Goal: Transaction & Acquisition: Purchase product/service

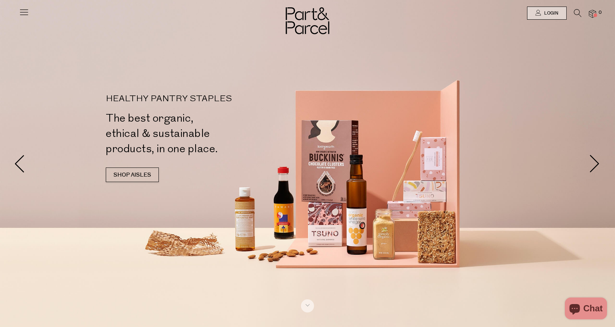
click at [146, 173] on link "SHOP AISLES" at bounding box center [132, 174] width 53 height 15
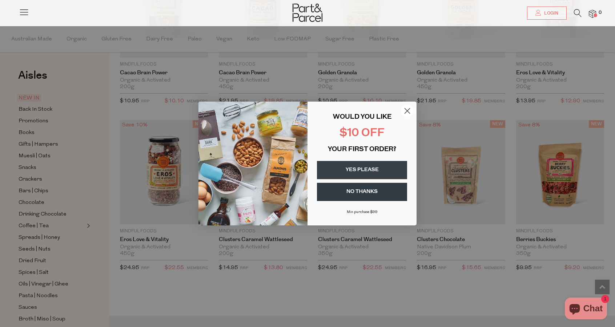
scroll to position [1414, 0]
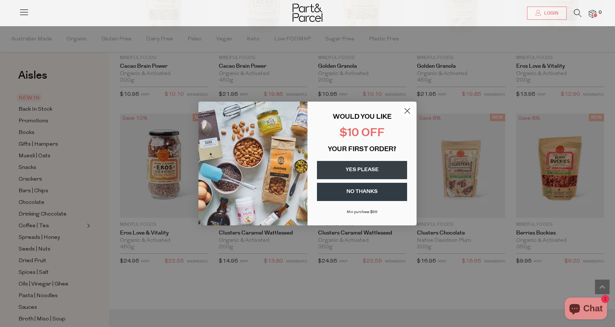
click at [407, 108] on circle "Close dialog" at bounding box center [408, 111] width 12 height 12
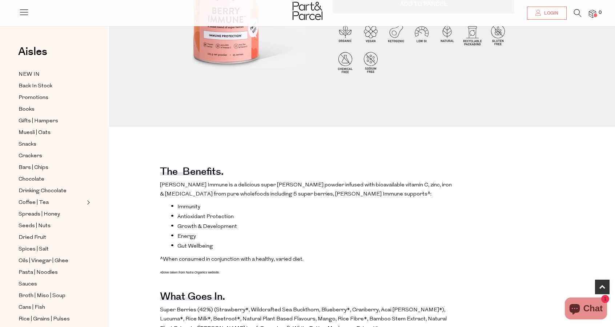
scroll to position [182, 0]
drag, startPoint x: 326, startPoint y: 186, endPoint x: 375, endPoint y: 189, distance: 49.2
click at [375, 189] on p "Berry Immune is a delicious super berry powder infused with bioavailable vitami…" at bounding box center [307, 189] width 295 height 19
click at [371, 205] on li "Immunity" at bounding box center [313, 205] width 284 height 7
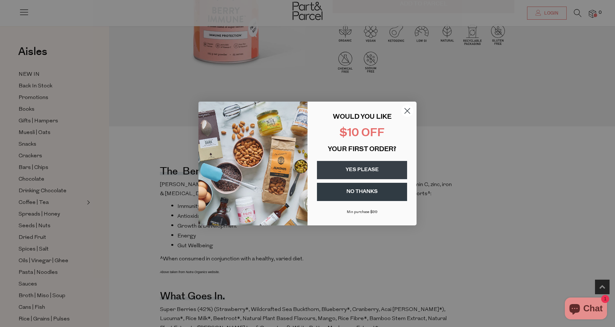
click at [410, 110] on circle "Close dialog" at bounding box center [408, 111] width 12 height 12
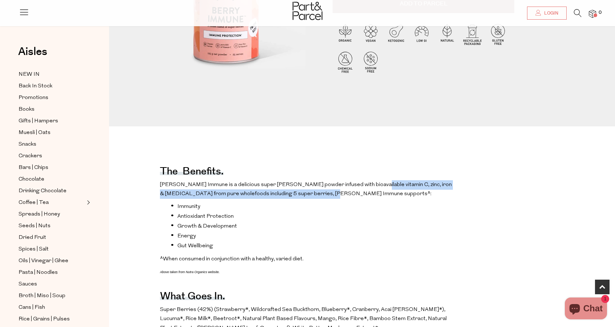
drag, startPoint x: 360, startPoint y: 181, endPoint x: 419, endPoint y: 197, distance: 60.9
click at [419, 197] on p "Berry Immune is a delicious super berry powder infused with bioavailable vitami…" at bounding box center [307, 189] width 295 height 19
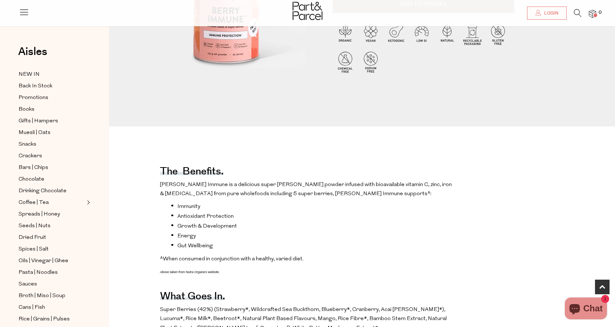
drag, startPoint x: 426, startPoint y: 208, endPoint x: 410, endPoint y: 212, distance: 16.0
click at [425, 207] on li "Immunity" at bounding box center [313, 205] width 284 height 7
drag, startPoint x: 179, startPoint y: 201, endPoint x: 277, endPoint y: 275, distance: 122.9
click at [319, 264] on p "^When consumed in conjunction with a healthy, varied diet." at bounding box center [307, 258] width 295 height 9
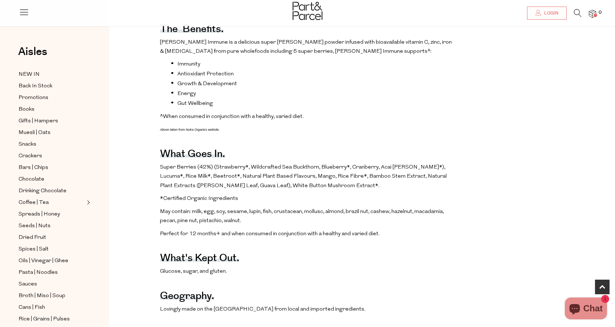
scroll to position [327, 0]
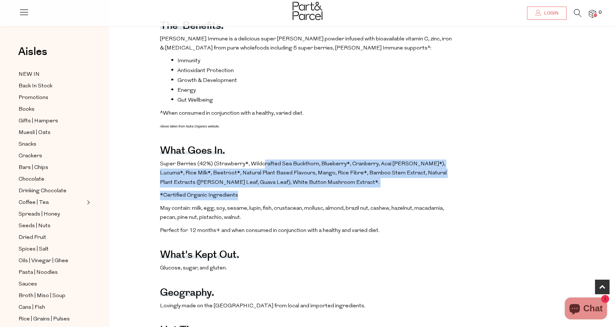
drag, startPoint x: 263, startPoint y: 171, endPoint x: 337, endPoint y: 206, distance: 82.5
click at [337, 206] on div "The benefits. Berry Immune is a delicious super berry powder infused with bioav…" at bounding box center [307, 203] width 295 height 394
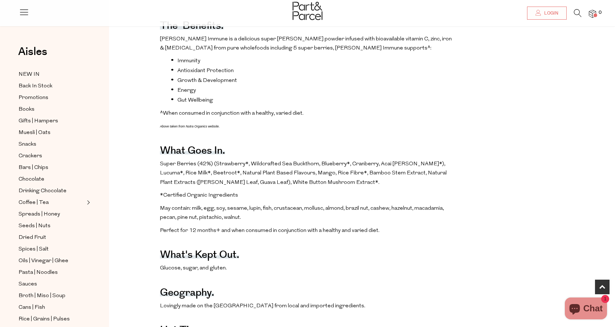
drag, startPoint x: 342, startPoint y: 213, endPoint x: 339, endPoint y: 217, distance: 4.9
click at [342, 213] on div "The benefits. Berry Immune is a delicious super berry powder infused with bioav…" at bounding box center [307, 203] width 295 height 394
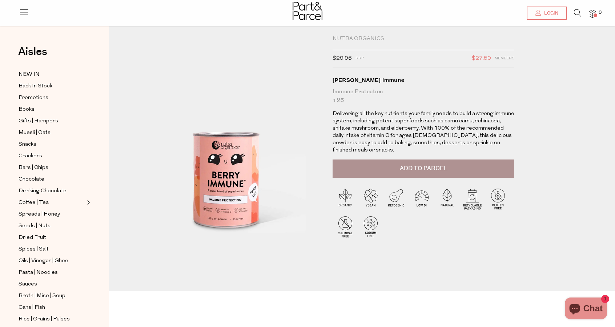
scroll to position [0, 0]
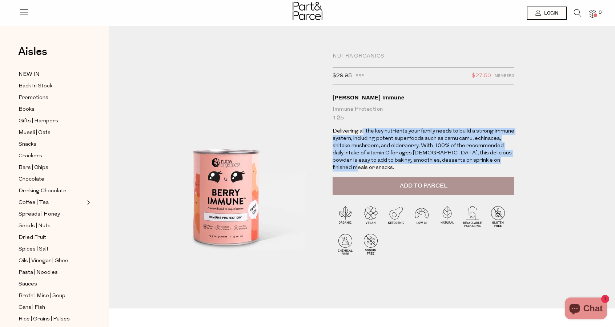
drag, startPoint x: 363, startPoint y: 130, endPoint x: 515, endPoint y: 157, distance: 154.5
click at [515, 157] on div "Nutra Organics $29.95 RRP $27.50 Members Available: In Stock Berry Immune Immun…" at bounding box center [427, 164] width 200 height 223
click at [530, 170] on div "Nutra Organics $29.95 RRP $27.50 Members Available: In Stock Berry Immune Immun…" at bounding box center [367, 178] width 484 height 260
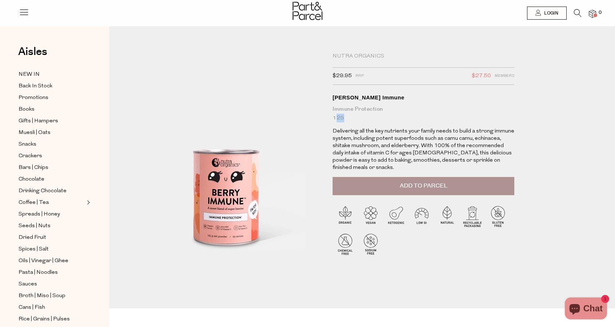
drag, startPoint x: 335, startPoint y: 117, endPoint x: 355, endPoint y: 119, distance: 20.5
click at [355, 119] on div "Immune Protection 125" at bounding box center [424, 113] width 182 height 17
click at [384, 125] on div "Nutra Organics $29.95 RRP $27.50 Members Available: In Stock Berry Immune Immun…" at bounding box center [424, 112] width 182 height 119
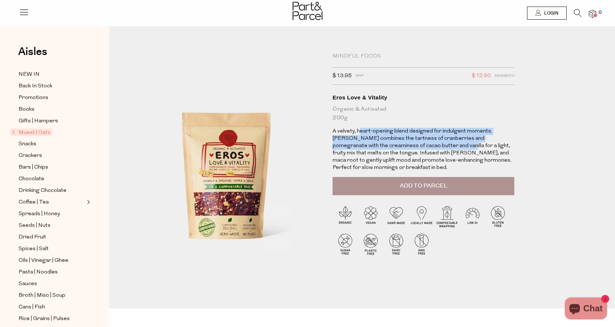
drag, startPoint x: 361, startPoint y: 128, endPoint x: 435, endPoint y: 149, distance: 77.4
click at [436, 149] on p "A velvety, heart-opening blend designed for indulgent moments. [PERSON_NAME] co…" at bounding box center [424, 150] width 182 height 44
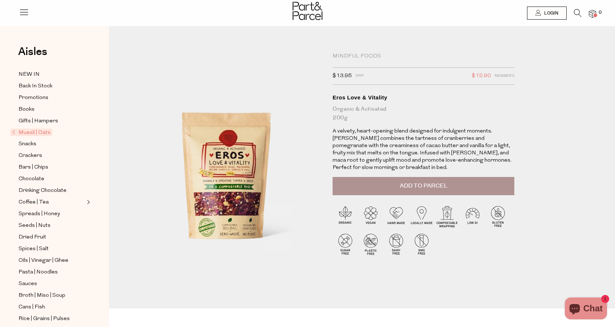
click at [436, 150] on p "A velvety, heart-opening blend designed for indulgent moments. [PERSON_NAME] co…" at bounding box center [424, 150] width 182 height 44
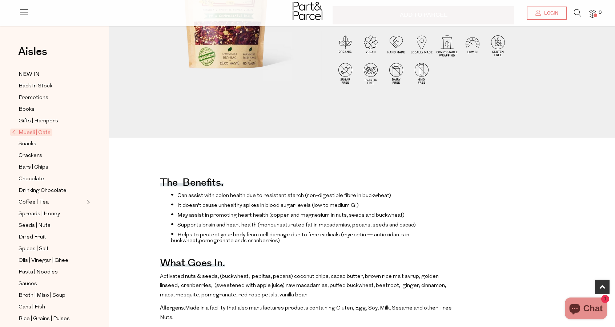
scroll to position [182, 0]
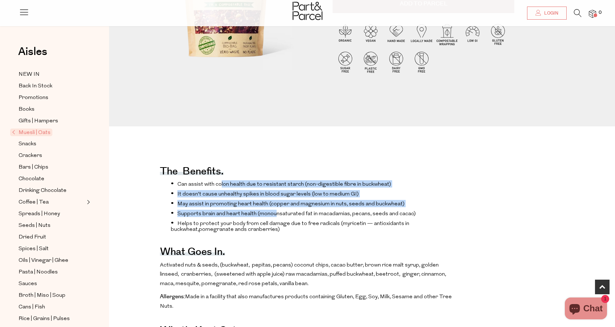
drag, startPoint x: 220, startPoint y: 185, endPoint x: 273, endPoint y: 222, distance: 64.5
click at [273, 222] on ul "Can assist with colon health due to resistant starch (non-digestible fibre in b…" at bounding box center [307, 206] width 295 height 52
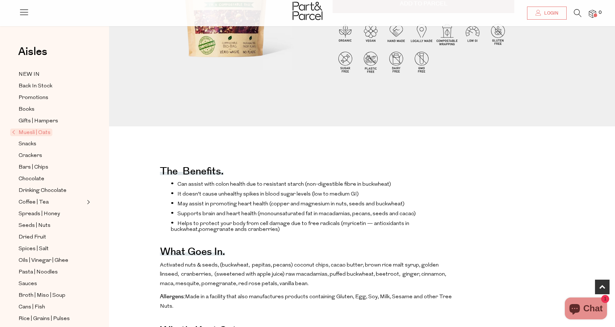
drag, startPoint x: 292, startPoint y: 247, endPoint x: 287, endPoint y: 245, distance: 4.9
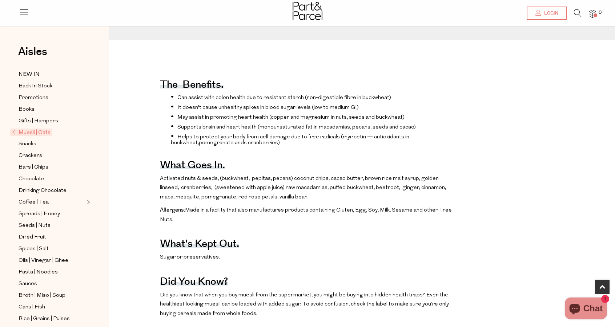
scroll to position [291, 0]
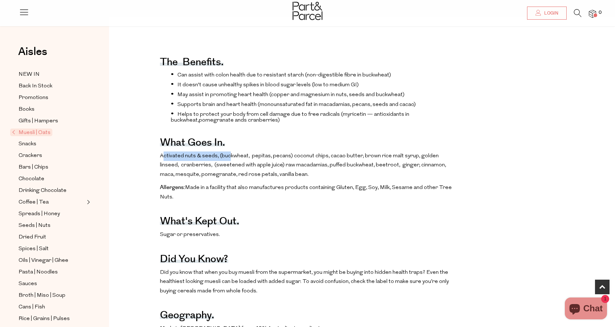
drag, startPoint x: 163, startPoint y: 168, endPoint x: 228, endPoint y: 171, distance: 64.4
click at [228, 171] on span "Activated nuts & seeds, (buckwheat, pepitas, pecans) coconut chips, cacao butte…" at bounding box center [303, 165] width 286 height 24
click at [270, 173] on span "Activated nuts & seeds, (buckwheat, pepitas, pecans) coconut chips, cacao butte…" at bounding box center [303, 165] width 286 height 24
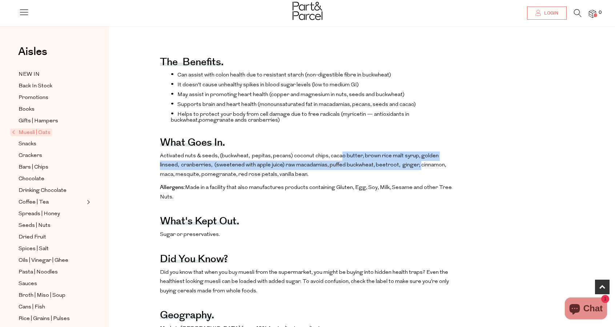
drag, startPoint x: 370, startPoint y: 174, endPoint x: 396, endPoint y: 178, distance: 25.8
click at [396, 177] on span "Activated nuts & seeds, (buckwheat, pepitas, pecans) coconut chips, cacao butte…" at bounding box center [303, 165] width 286 height 24
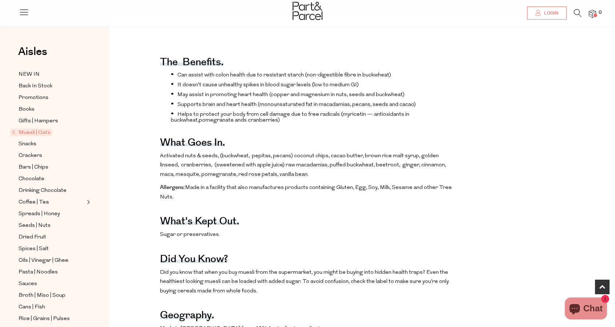
click at [402, 179] on p "Activated nuts & seeds, (buckwheat, pepitas, pecans) coconut chips, cacao butte…" at bounding box center [307, 165] width 295 height 28
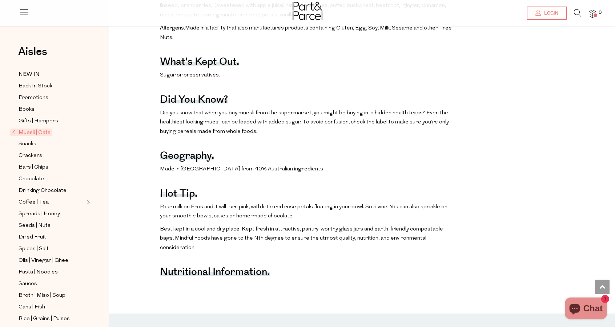
scroll to position [473, 0]
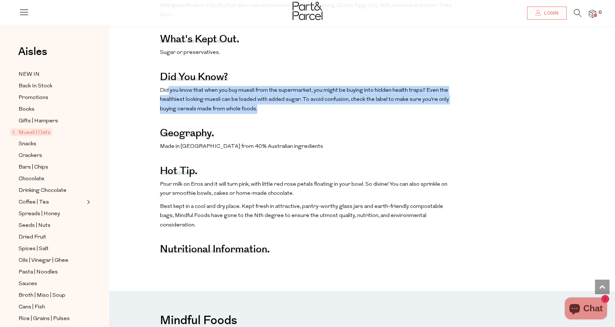
drag, startPoint x: 187, startPoint y: 104, endPoint x: 308, endPoint y: 125, distance: 122.6
click at [308, 114] on p "Did you know that when you buy muesli from the supermarket, you might be buying…" at bounding box center [307, 100] width 295 height 28
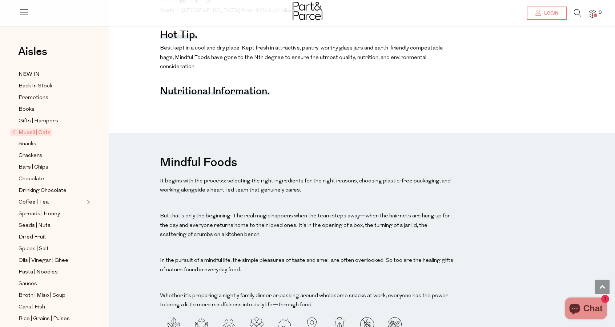
scroll to position [582, 0]
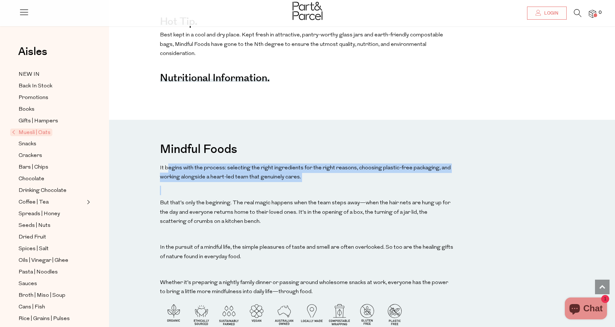
drag, startPoint x: 168, startPoint y: 167, endPoint x: 298, endPoint y: 187, distance: 132.2
click at [297, 188] on div "Mindful Foods It begins with the process: selecting the right ingredients for t…" at bounding box center [307, 240] width 295 height 205
click at [311, 187] on p at bounding box center [307, 189] width 295 height 9
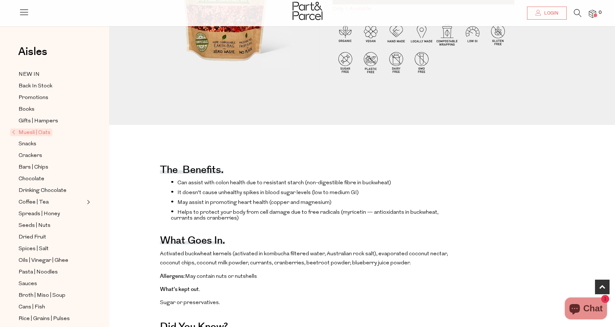
scroll to position [218, 0]
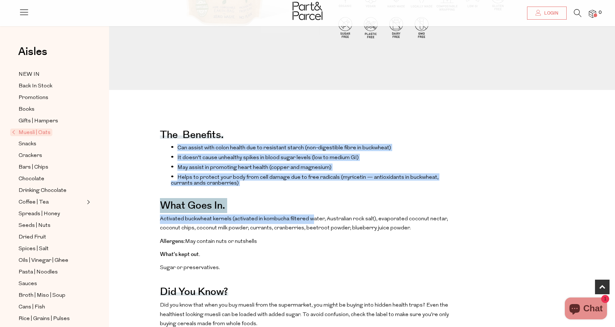
drag, startPoint x: 170, startPoint y: 149, endPoint x: 309, endPoint y: 232, distance: 161.4
click at [309, 232] on div "The benefits. Can assist with colon health due to resistant starch (non-digesti…" at bounding box center [307, 282] width 295 height 335
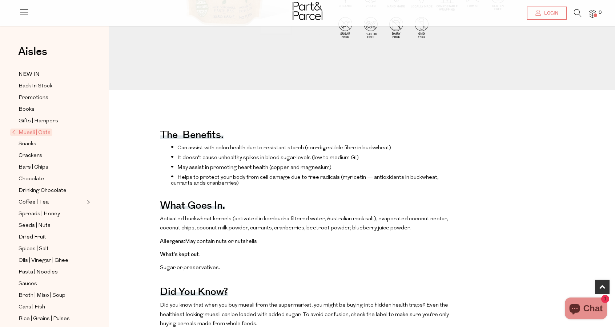
click at [327, 231] on span "Activated buckwheat kernels (activated in kombucha filtered water, Australian r…" at bounding box center [304, 223] width 288 height 15
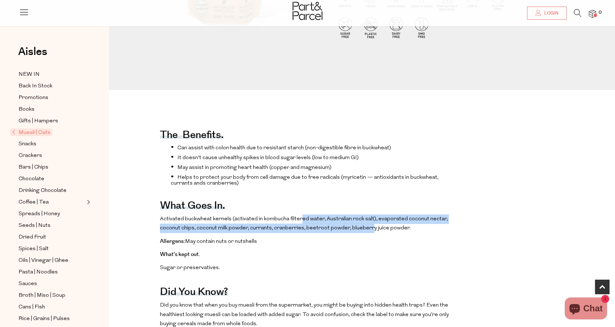
drag, startPoint x: 298, startPoint y: 232, endPoint x: 376, endPoint y: 237, distance: 78.0
click at [374, 231] on span "Activated buckwheat kernels (activated in kombucha filtered water, Australian r…" at bounding box center [304, 223] width 288 height 15
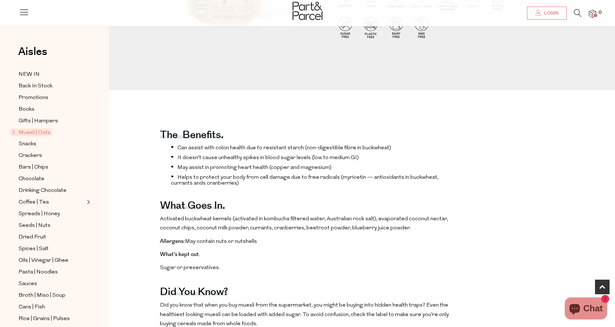
click at [395, 231] on span "Activated buckwheat kernels (activated in kombucha filtered water, Australian r…" at bounding box center [304, 223] width 288 height 15
click at [404, 231] on span "Activated buckwheat kernels (activated in kombucha filtered water, Australian r…" at bounding box center [304, 223] width 288 height 15
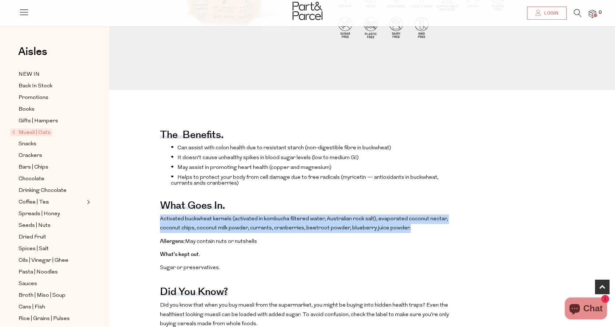
drag, startPoint x: 156, startPoint y: 229, endPoint x: 429, endPoint y: 240, distance: 272.6
click at [429, 240] on div "The benefits. Can assist with colon health due to resistant starch (non-digesti…" at bounding box center [368, 282] width 506 height 335
copy span "Activated buckwheat kernels (activated in kombucha filtered water, Australian r…"
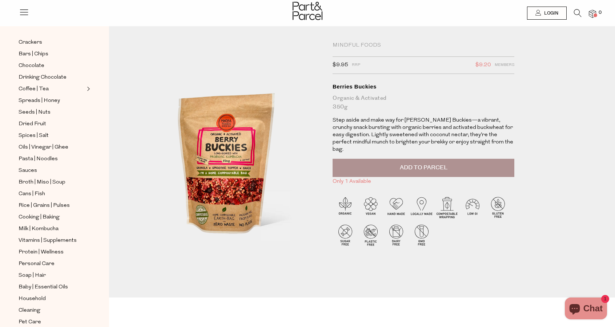
scroll to position [0, 0]
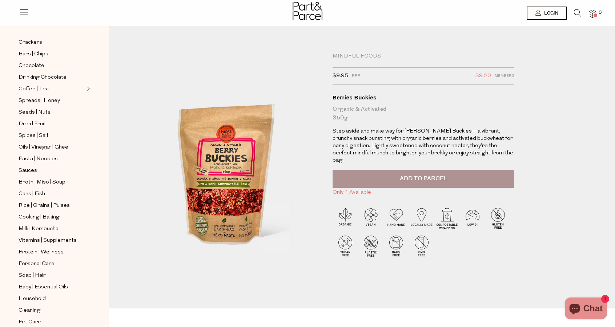
click at [482, 169] on button "Add to Parcel" at bounding box center [424, 178] width 182 height 18
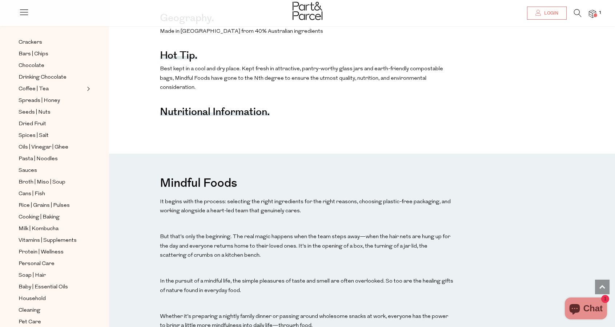
scroll to position [582, 0]
